Goal: Information Seeking & Learning: Check status

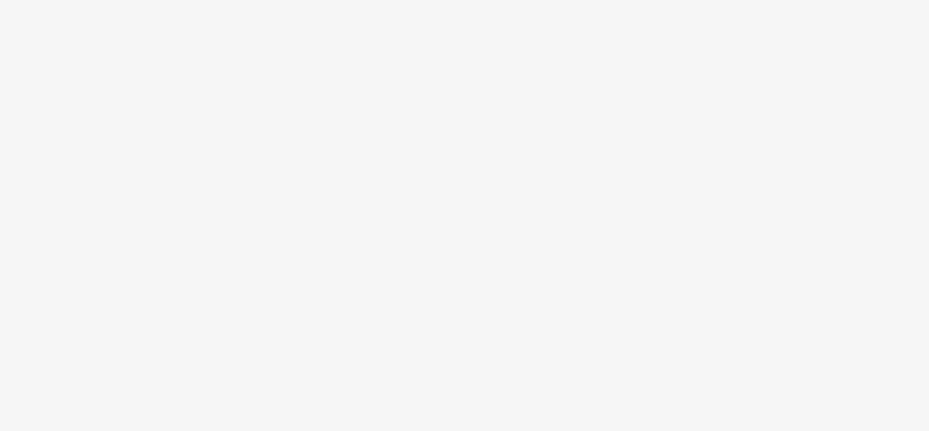
scroll to position [35, 0]
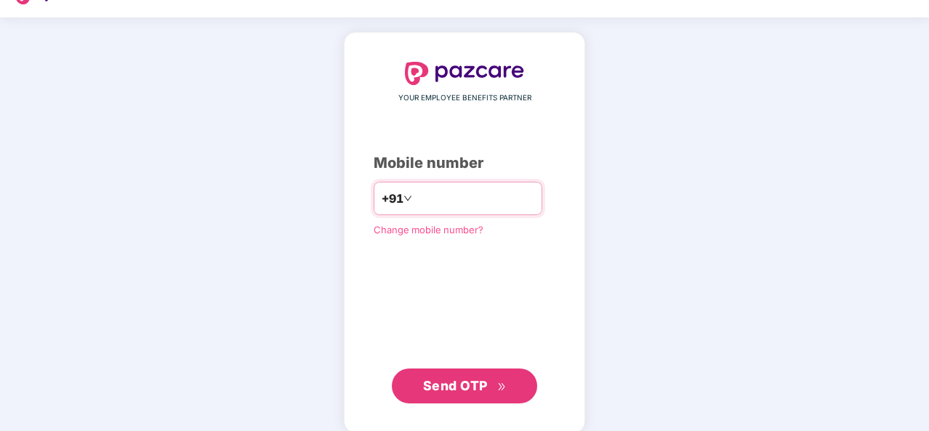
click at [462, 200] on input "number" at bounding box center [474, 198] width 119 height 23
type input "**********"
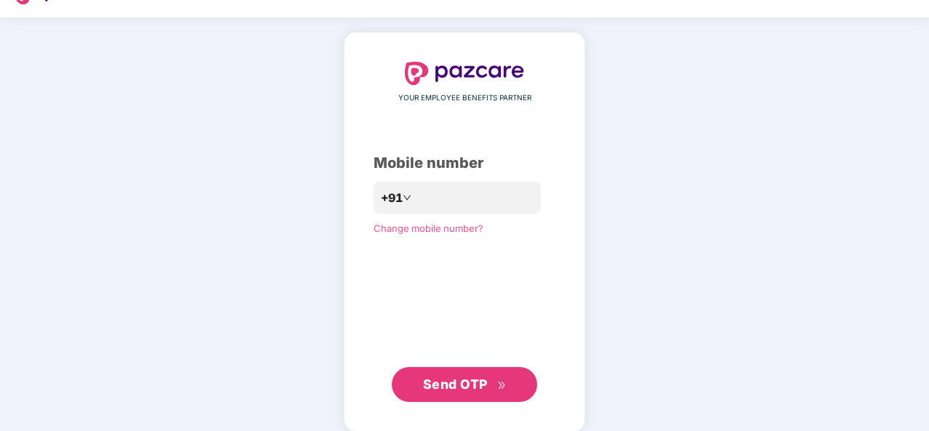
click at [443, 383] on span "Send OTP" at bounding box center [455, 384] width 65 height 15
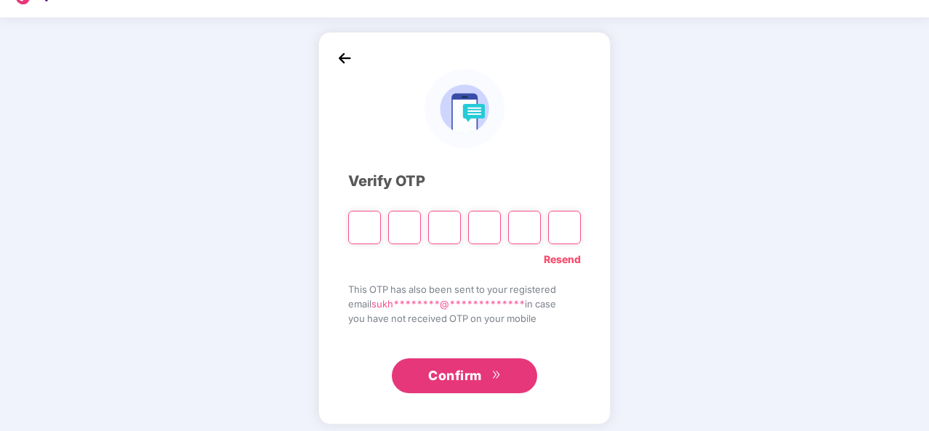
type input "*"
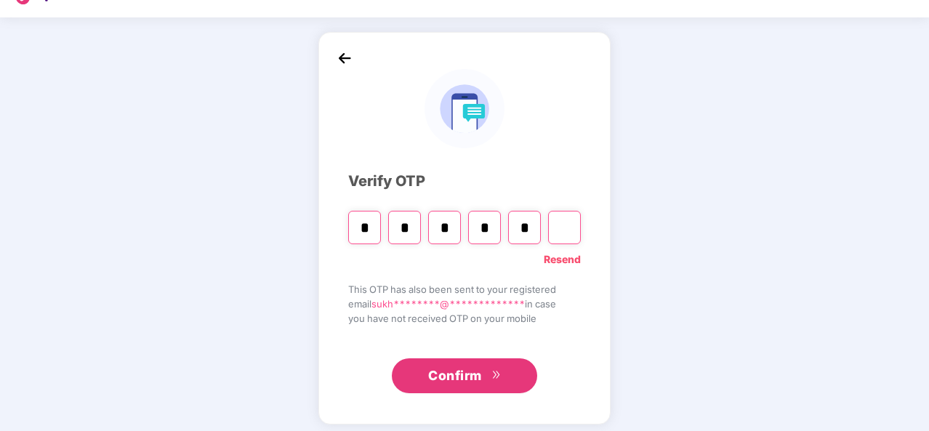
type input "*"
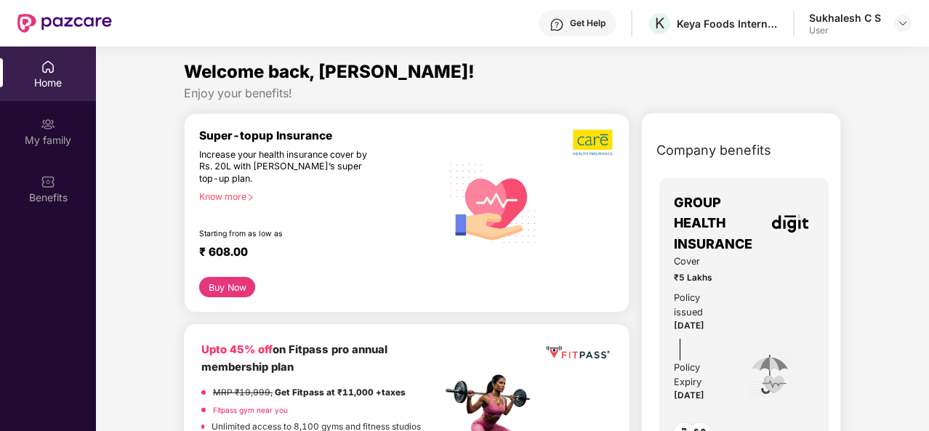
click at [39, 76] on div "Home" at bounding box center [48, 83] width 96 height 15
click at [49, 84] on div "Home" at bounding box center [48, 83] width 96 height 15
click at [902, 24] on img at bounding box center [903, 23] width 12 height 12
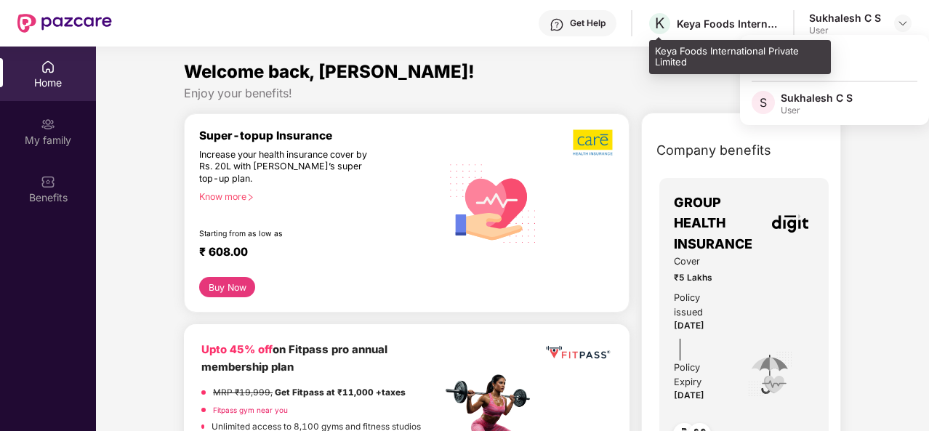
click at [693, 27] on div "Keya Foods International Private Limited" at bounding box center [728, 24] width 102 height 14
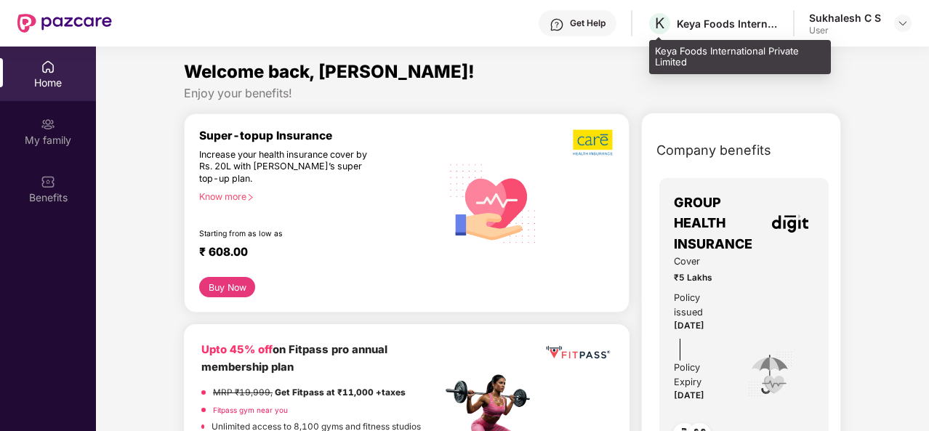
click at [693, 27] on div "Keya Foods International Private Limited" at bounding box center [728, 24] width 102 height 14
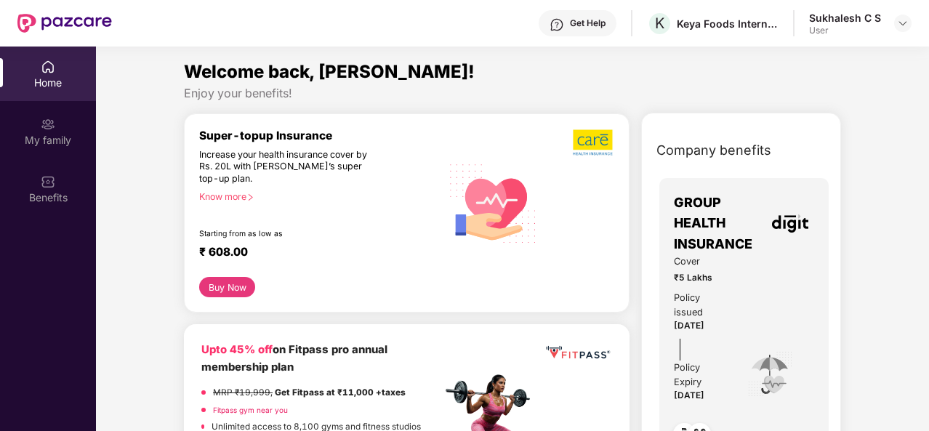
click at [38, 73] on div "Home" at bounding box center [48, 74] width 96 height 55
click at [47, 134] on div "My family" at bounding box center [48, 140] width 96 height 15
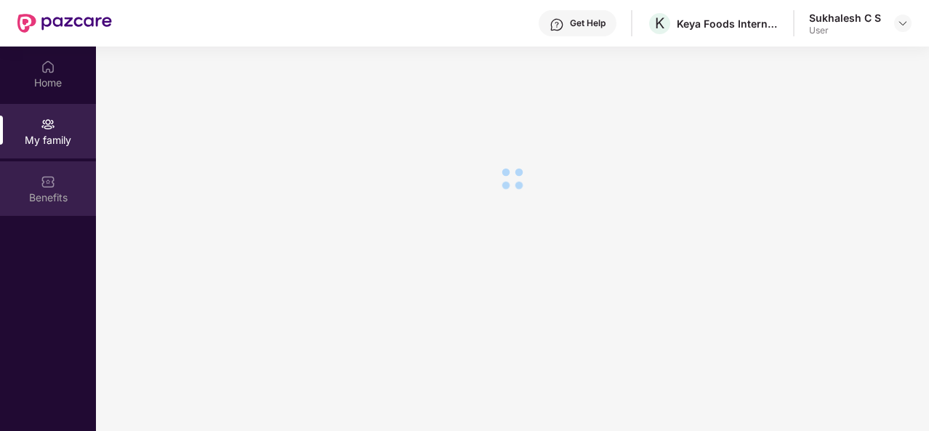
click at [46, 183] on img at bounding box center [48, 181] width 15 height 15
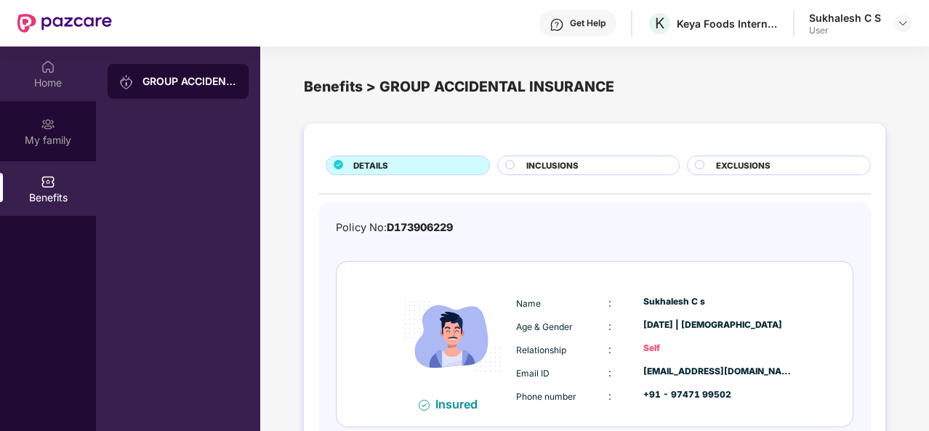
click at [51, 76] on div "Home" at bounding box center [48, 83] width 96 height 15
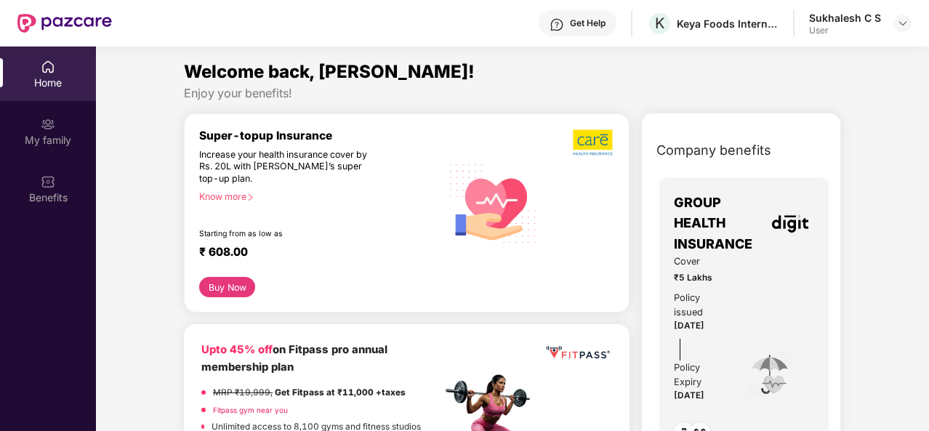
click at [35, 300] on div "Home My family Benefits" at bounding box center [48, 262] width 96 height 431
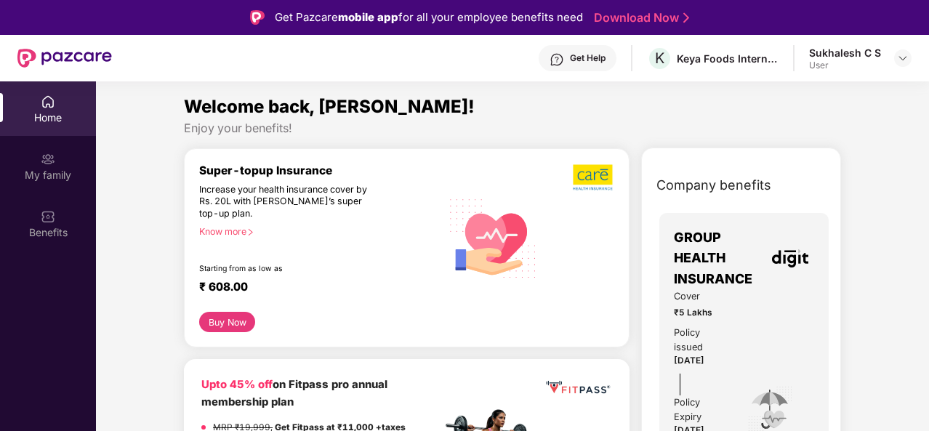
click at [54, 111] on div "Home" at bounding box center [48, 118] width 96 height 15
click at [48, 179] on div "My family" at bounding box center [48, 175] width 96 height 15
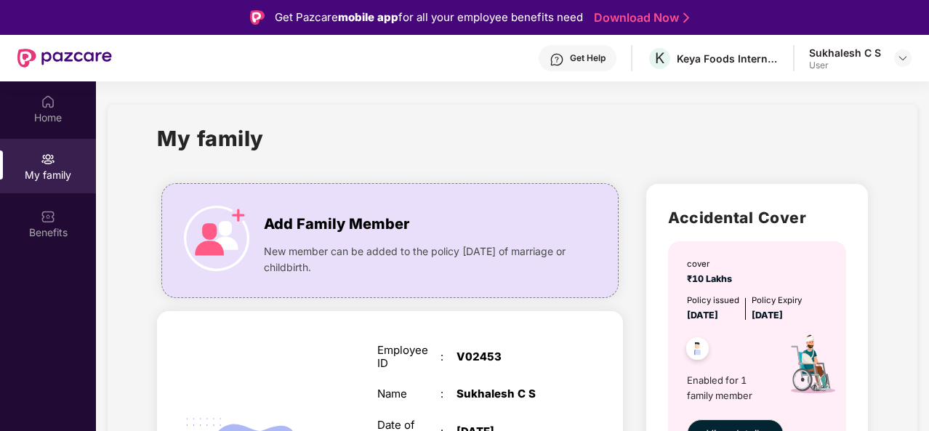
click at [894, 166] on div "My family Add Family Member New member can be added to the policy [DATE] of mar…" at bounding box center [513, 398] width 810 height 587
click at [52, 228] on div "Benefits" at bounding box center [48, 232] width 96 height 15
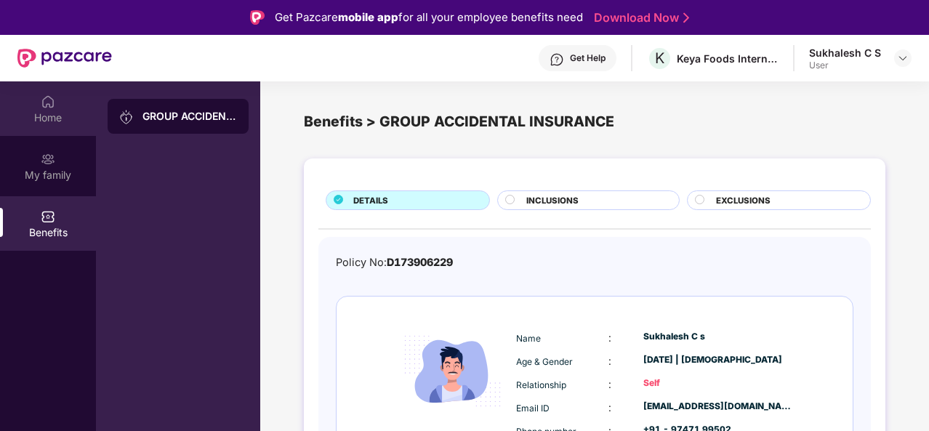
click at [51, 97] on img at bounding box center [48, 102] width 15 height 15
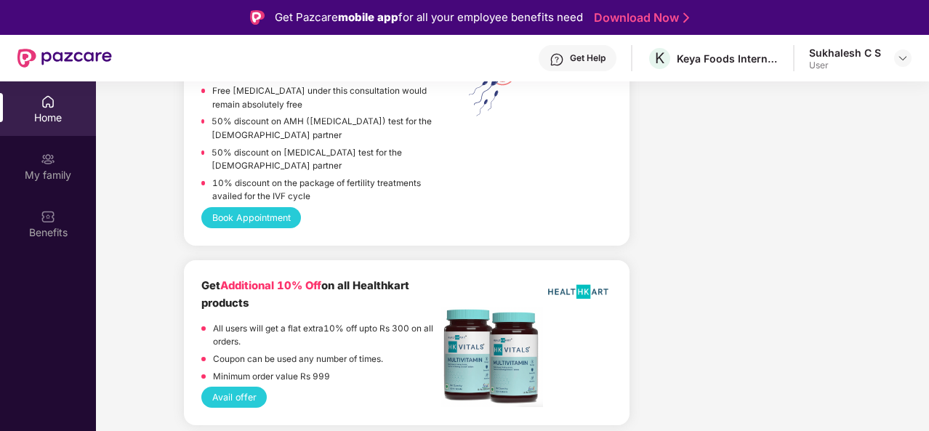
scroll to position [2210, 0]
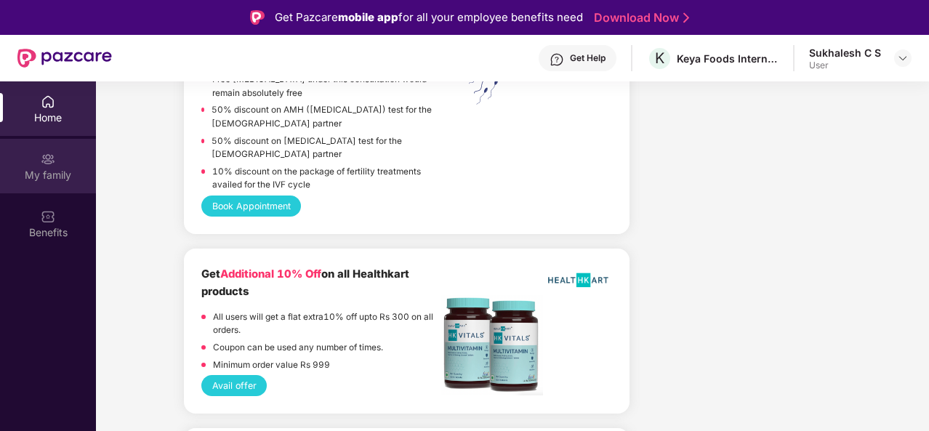
click at [49, 169] on div "My family" at bounding box center [48, 175] width 96 height 15
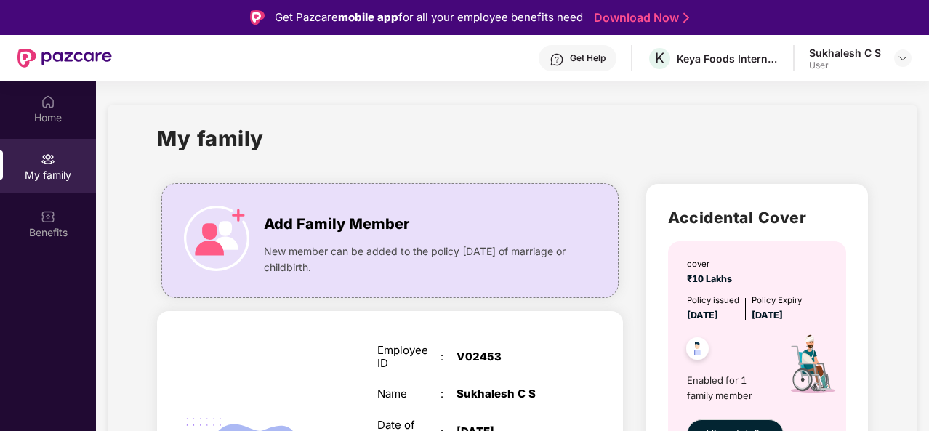
click at [116, 241] on div "My family Add Family Member New member can be added to the policy [DATE] of mar…" at bounding box center [513, 398] width 810 height 587
click at [49, 223] on img at bounding box center [48, 216] width 15 height 15
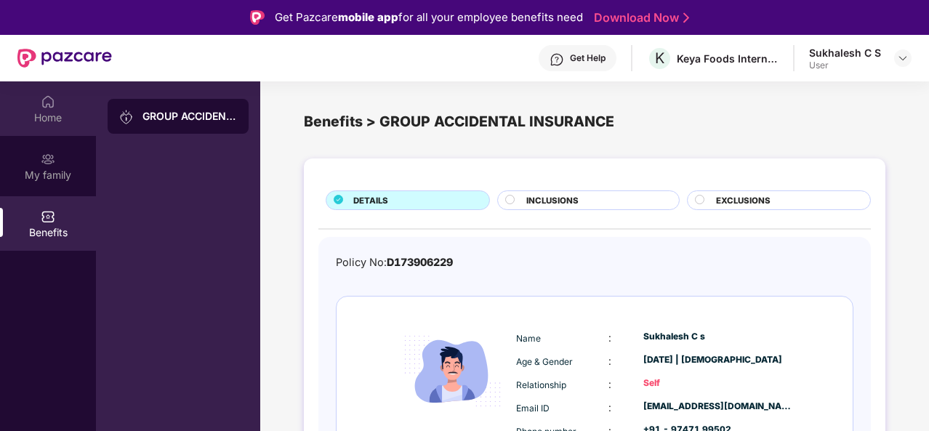
click at [47, 98] on img at bounding box center [48, 102] width 15 height 15
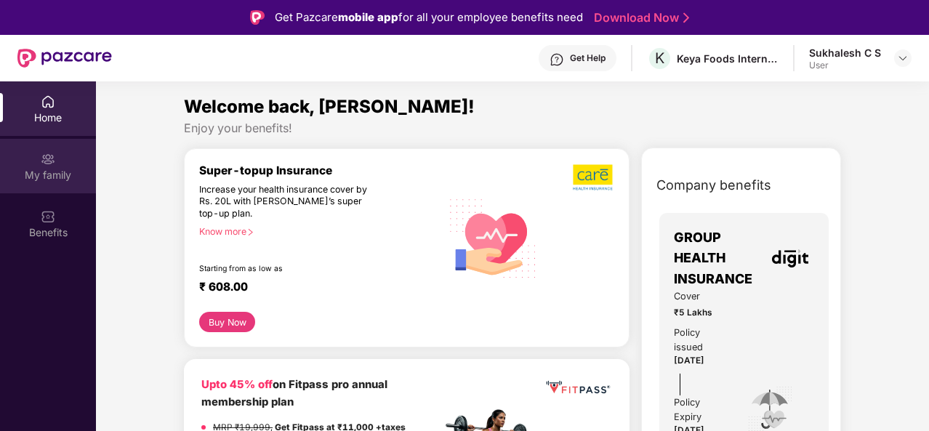
click at [44, 165] on img at bounding box center [48, 159] width 15 height 15
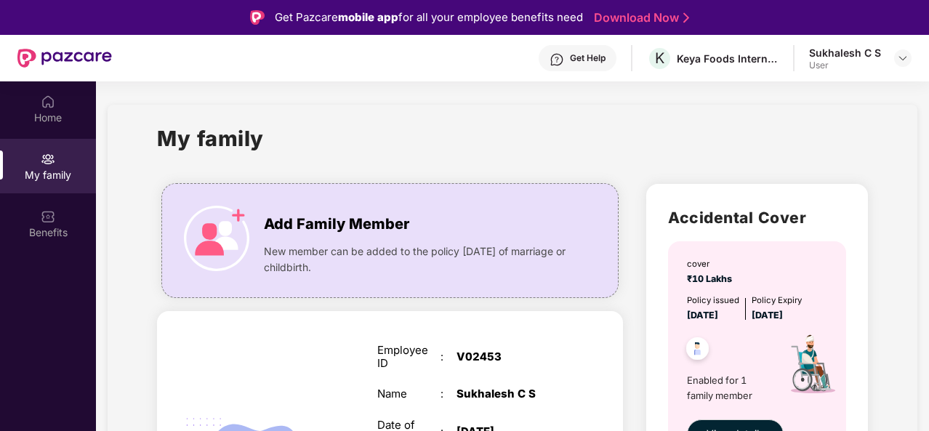
click at [49, 228] on div "Benefits" at bounding box center [48, 232] width 96 height 15
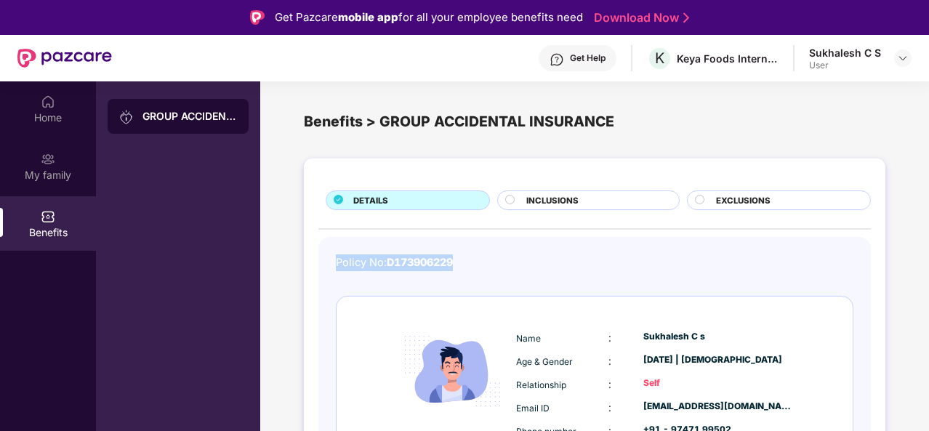
drag, startPoint x: 334, startPoint y: 258, endPoint x: 461, endPoint y: 254, distance: 126.6
click at [461, 254] on div "Policy No: D173906229 Insured Name : [PERSON_NAME] s Age & Gender : [DATE] | [D…" at bounding box center [594, 377] width 553 height 280
copy div "Policy No: D173906229"
